Goal: Task Accomplishment & Management: Manage account settings

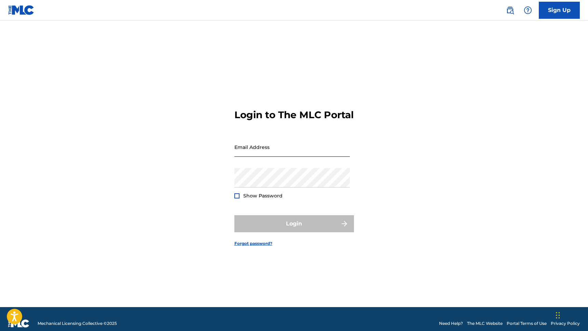
click at [315, 157] on input "Email Address" at bounding box center [291, 146] width 115 height 19
click at [304, 157] on input "Email Address" at bounding box center [291, 146] width 115 height 19
type input "[PERSON_NAME][EMAIL_ADDRESS][PERSON_NAME][DOMAIN_NAME]"
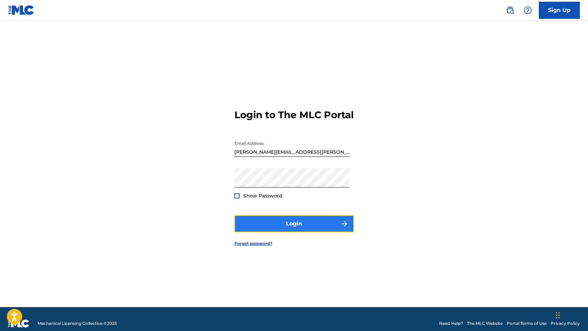
click at [297, 232] on button "Login" at bounding box center [294, 223] width 120 height 17
